Goal: Navigation & Orientation: Find specific page/section

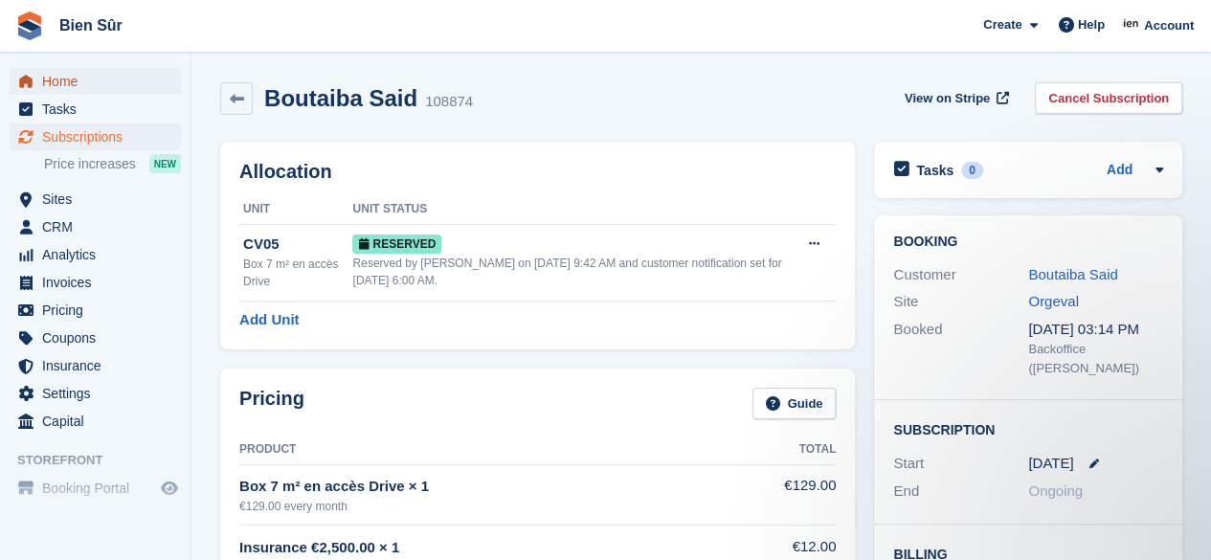
click at [96, 88] on span "Home" at bounding box center [99, 81] width 115 height 27
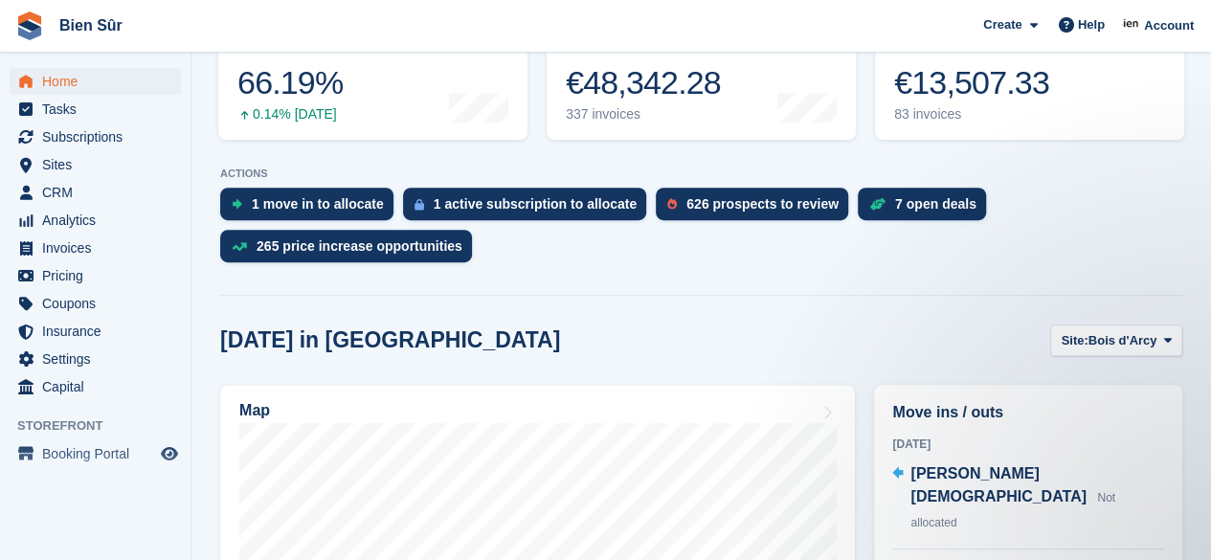
scroll to position [402, 0]
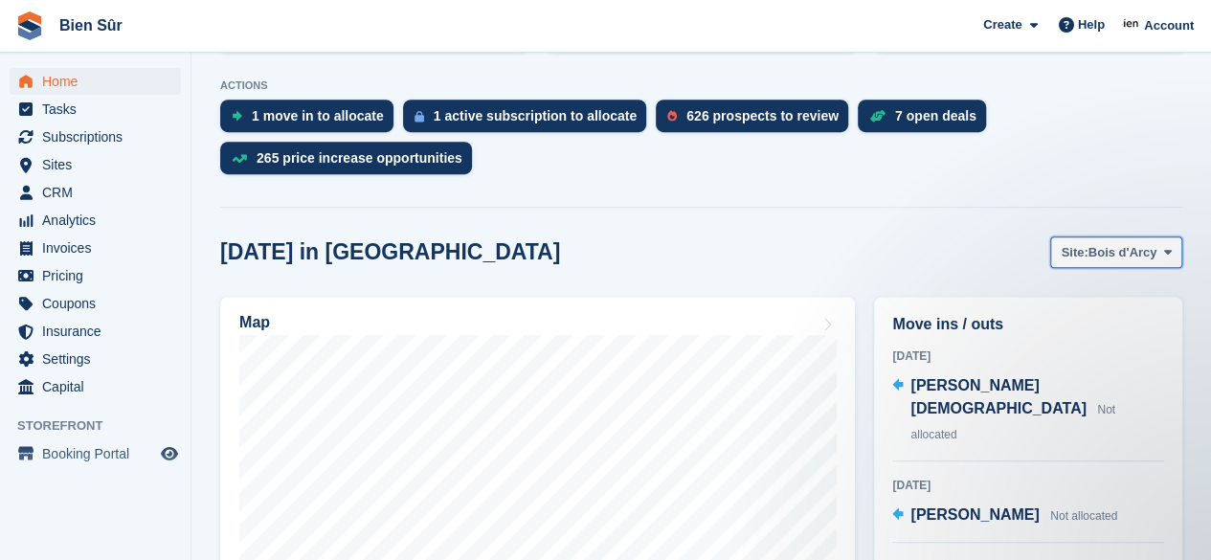
click at [1166, 244] on span at bounding box center [1167, 251] width 15 height 15
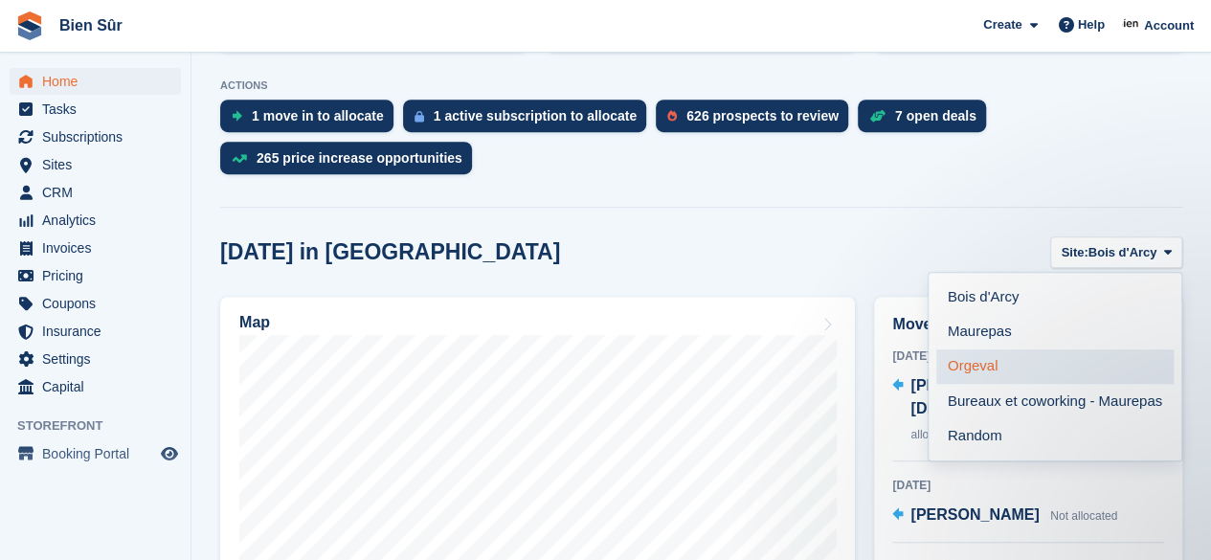
click at [994, 349] on link "Orgeval" at bounding box center [1054, 366] width 237 height 34
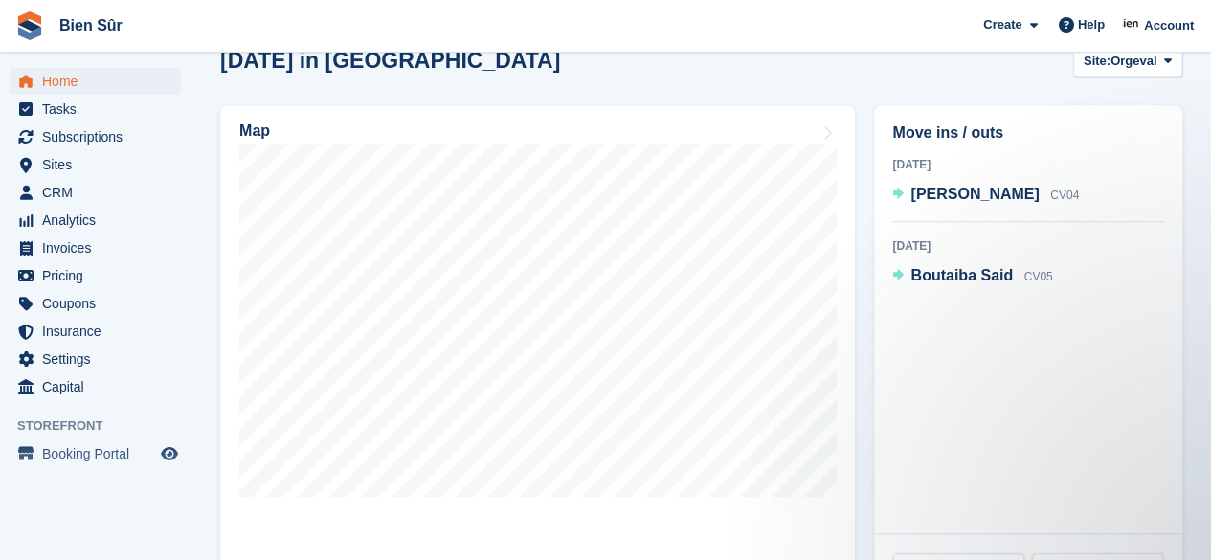
scroll to position [498, 0]
